Goal: Navigation & Orientation: Find specific page/section

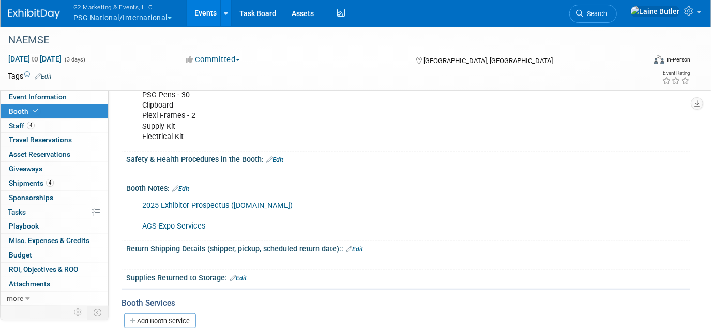
click at [141, 18] on button "G2 Marketing & Events, LLC PSG National/International" at bounding box center [128, 13] width 112 height 27
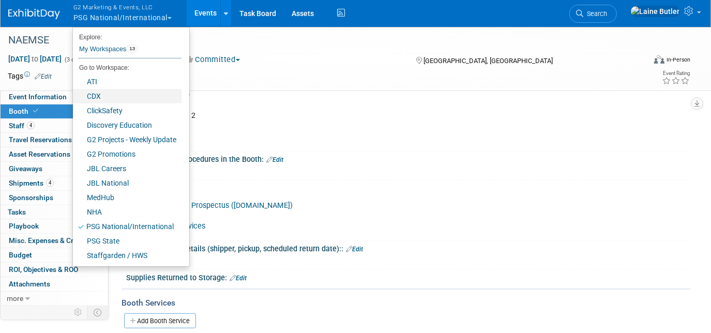
click at [147, 91] on link "CDX" at bounding box center [127, 96] width 109 height 14
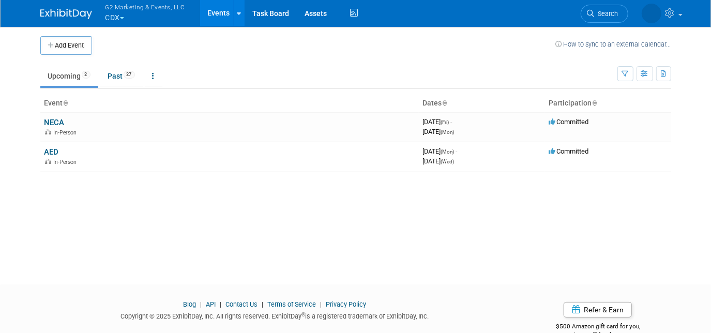
click at [57, 120] on link "NECA" at bounding box center [54, 122] width 20 height 9
